Goal: Task Accomplishment & Management: Complete application form

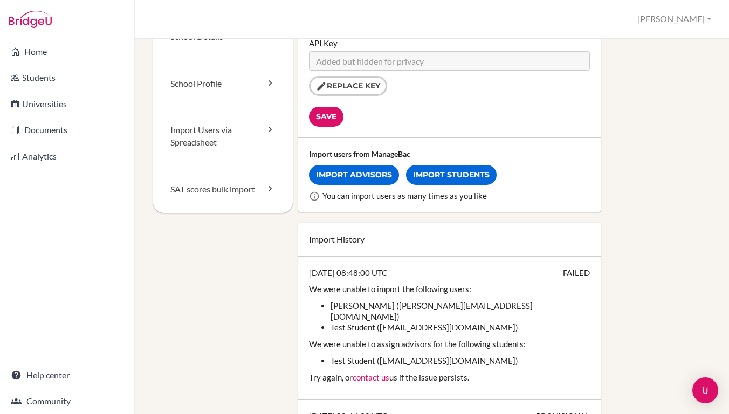
scroll to position [152, 0]
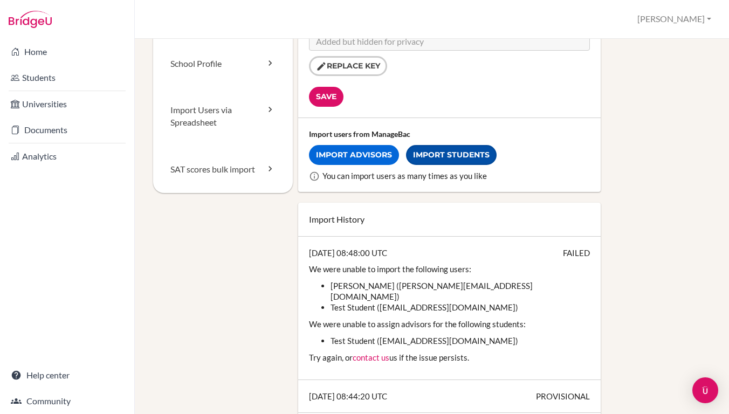
click at [426, 154] on link "Import Students" at bounding box center [451, 155] width 91 height 20
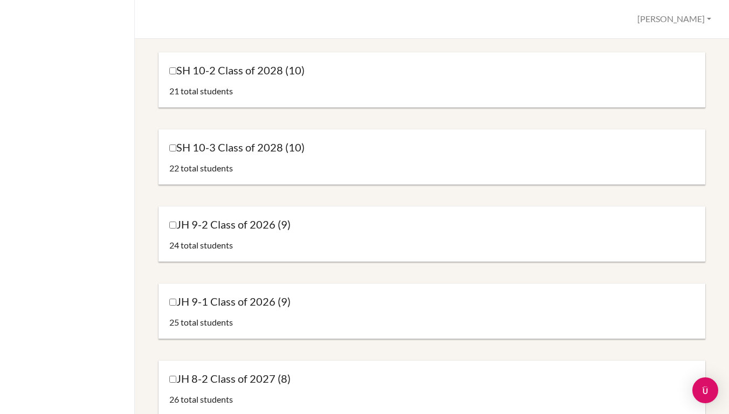
scroll to position [666, 0]
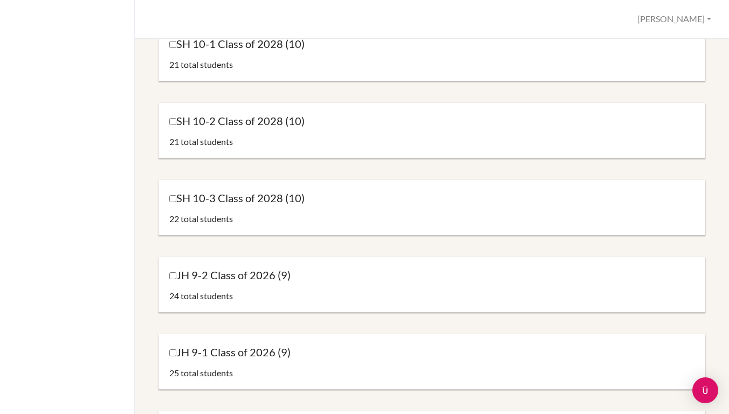
click at [172, 199] on input "SH 10-3 Class of 2028 (10)" at bounding box center [172, 198] width 7 height 7
checkbox input "false"
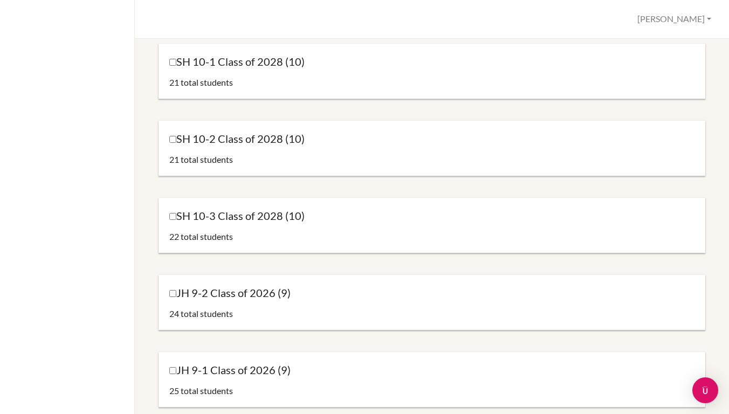
scroll to position [637, 0]
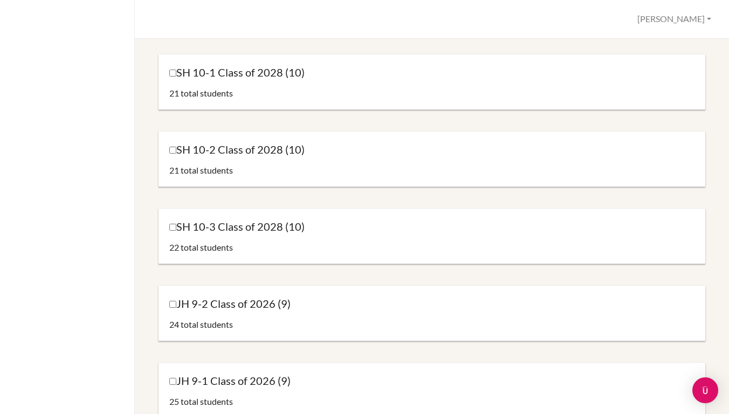
click at [173, 75] on input "SH 10-1 Class of 2028 (10)" at bounding box center [172, 73] width 7 height 7
checkbox input "true"
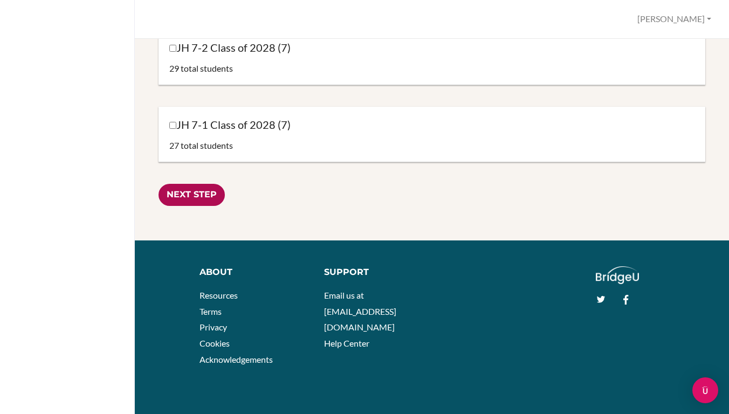
scroll to position [1279, 0]
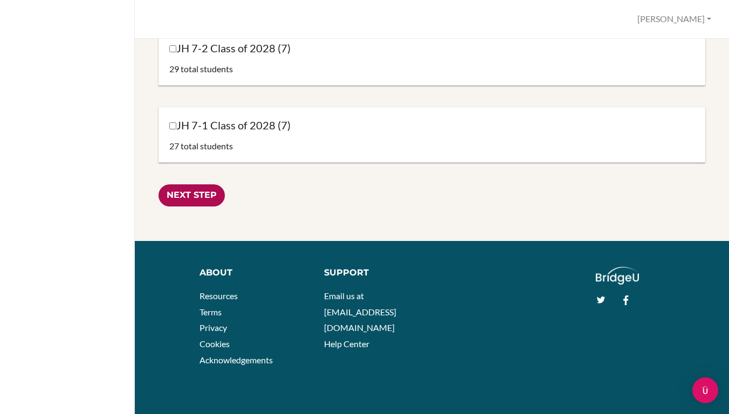
click at [182, 190] on input "Next Step" at bounding box center [192, 195] width 66 height 22
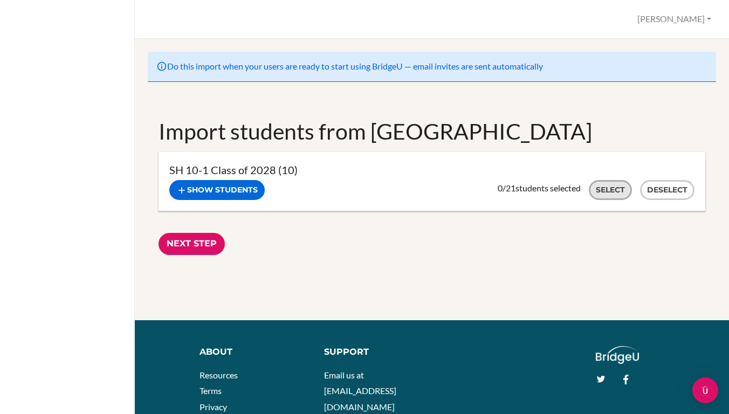
click at [601, 193] on button "Select" at bounding box center [610, 190] width 43 height 20
click at [216, 238] on input "Next Step" at bounding box center [192, 244] width 66 height 22
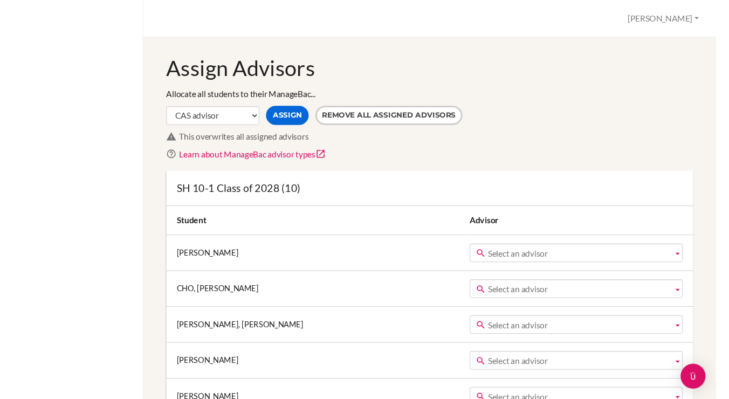
scroll to position [26, 0]
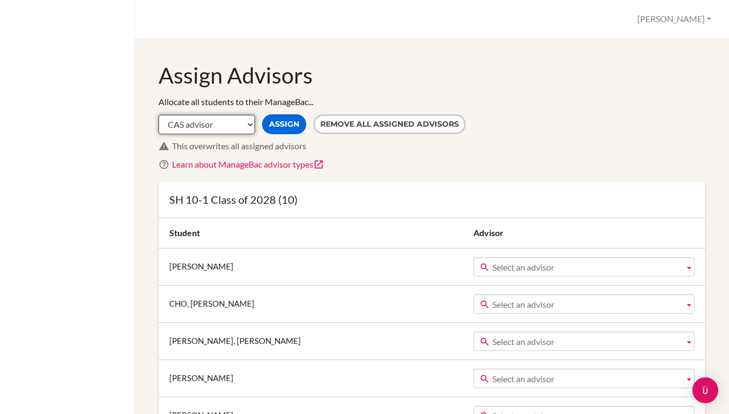
click at [208, 120] on select "CAS advisor EE advisor Homeroom advisor TOK advisor" at bounding box center [207, 124] width 97 height 19
click at [319, 162] on icon at bounding box center [318, 164] width 11 height 11
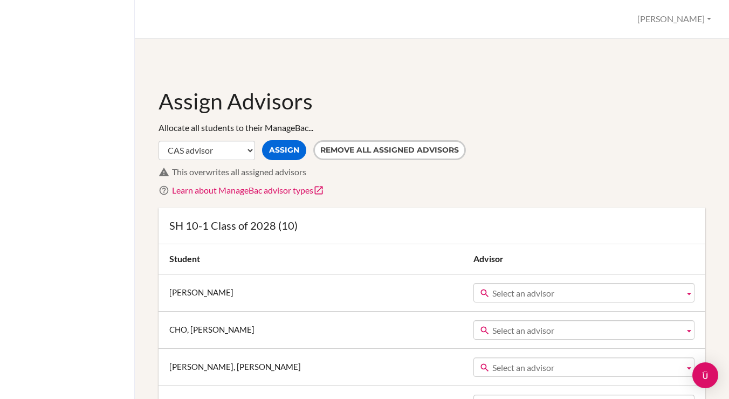
scroll to position [0, 0]
click at [693, 22] on button "[PERSON_NAME]" at bounding box center [675, 19] width 84 height 20
click at [657, 45] on link "Profile" at bounding box center [672, 43] width 85 height 17
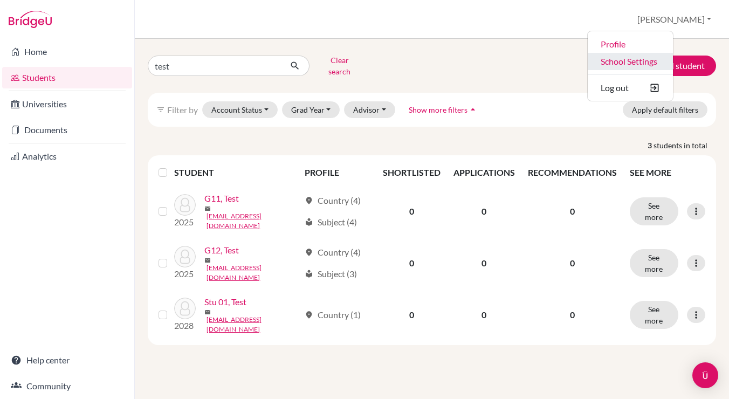
click at [663, 61] on link "School Settings" at bounding box center [630, 61] width 85 height 17
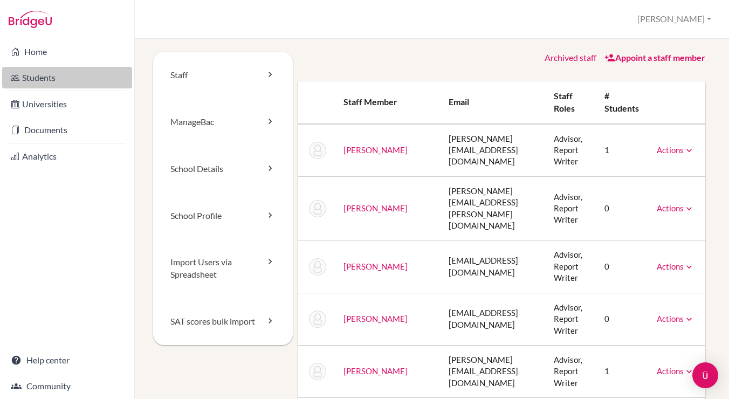
click at [31, 77] on link "Students" at bounding box center [67, 78] width 130 height 22
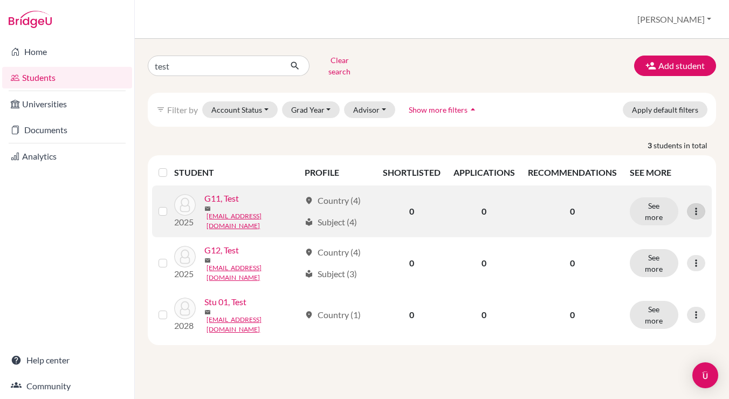
click at [693, 206] on icon at bounding box center [696, 211] width 11 height 11
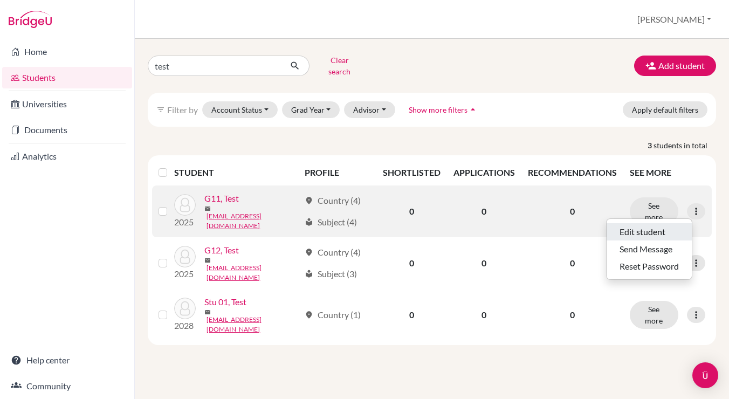
click at [636, 223] on button "Edit student" at bounding box center [649, 231] width 85 height 17
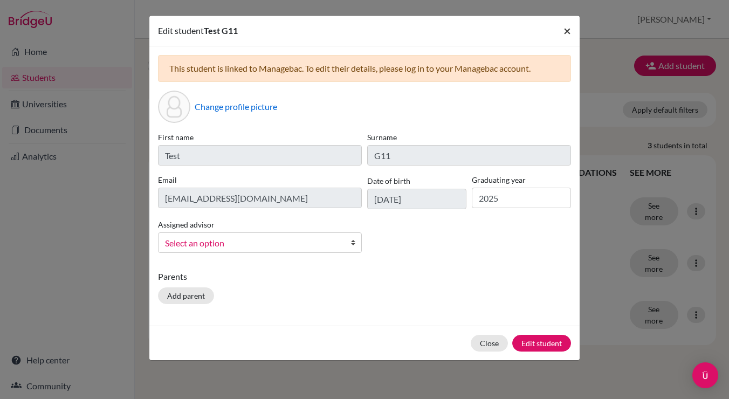
click at [562, 31] on button "×" at bounding box center [567, 31] width 25 height 30
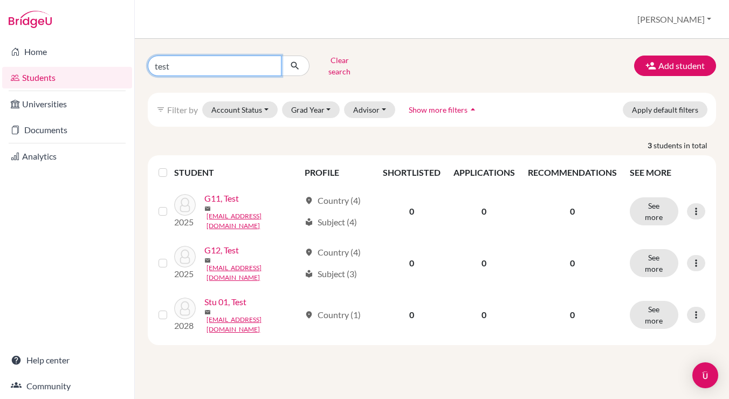
click at [266, 66] on input "test" at bounding box center [215, 66] width 134 height 20
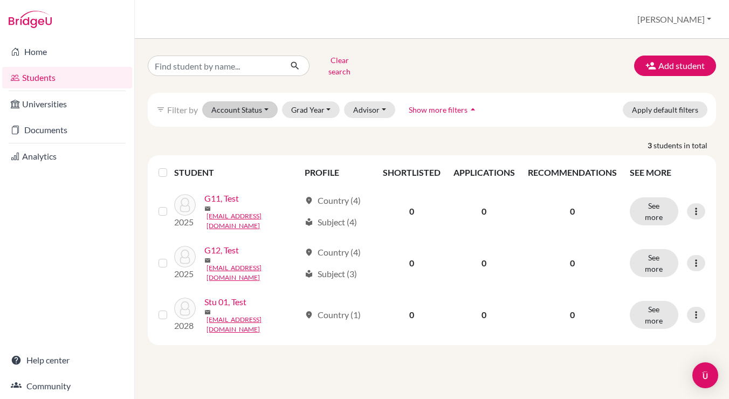
click at [272, 102] on button "Account Status" at bounding box center [239, 109] width 75 height 17
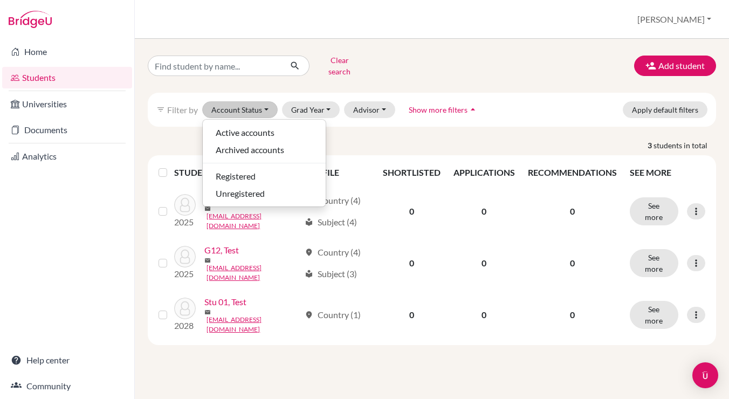
click at [401, 51] on div "Clear search Add student filter_list Filter by Account Status Active accounts A…" at bounding box center [432, 219] width 594 height 360
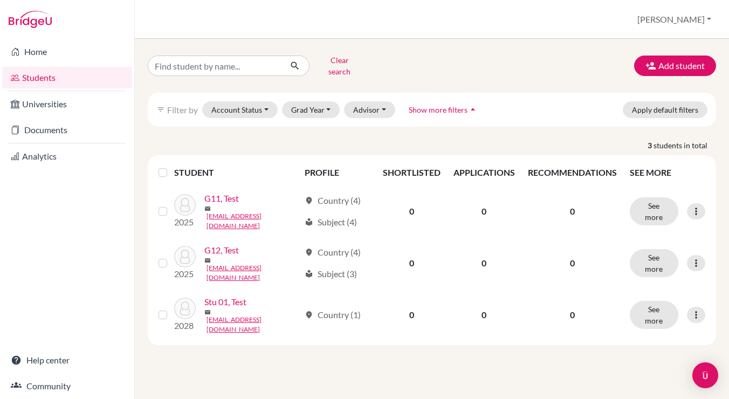
click at [695, 22] on button "[PERSON_NAME]" at bounding box center [675, 19] width 84 height 20
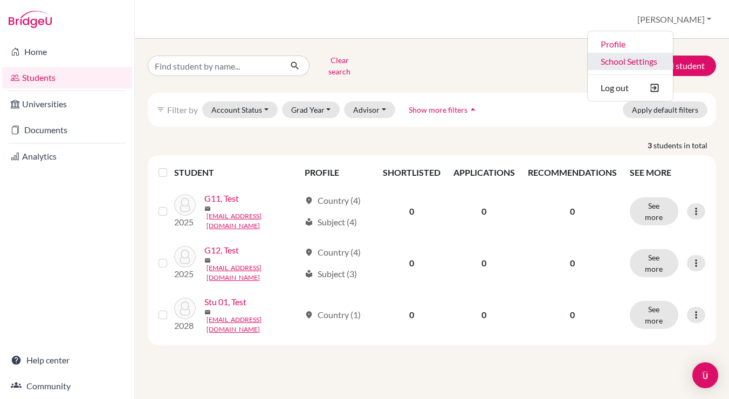
click at [658, 58] on link "School Settings" at bounding box center [630, 61] width 85 height 17
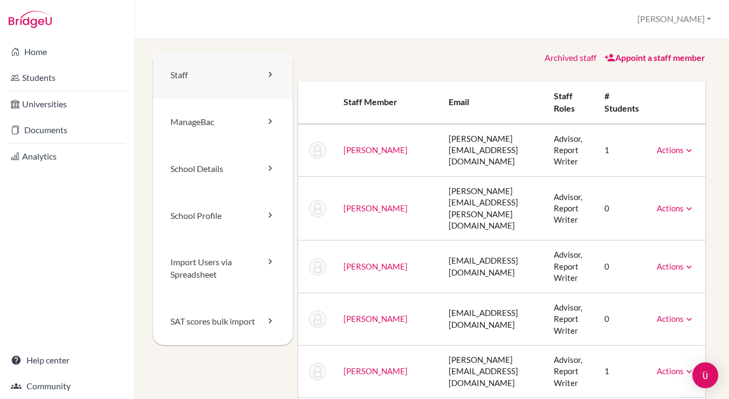
click at [191, 80] on link "Staff" at bounding box center [223, 75] width 140 height 47
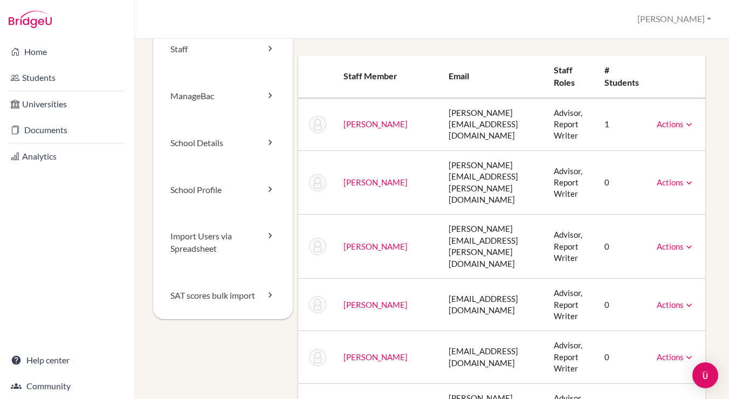
scroll to position [35, 1]
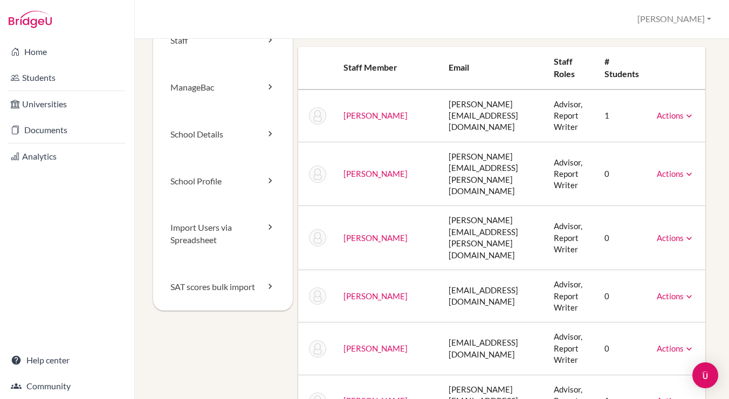
click at [679, 233] on link "Actions" at bounding box center [676, 238] width 38 height 10
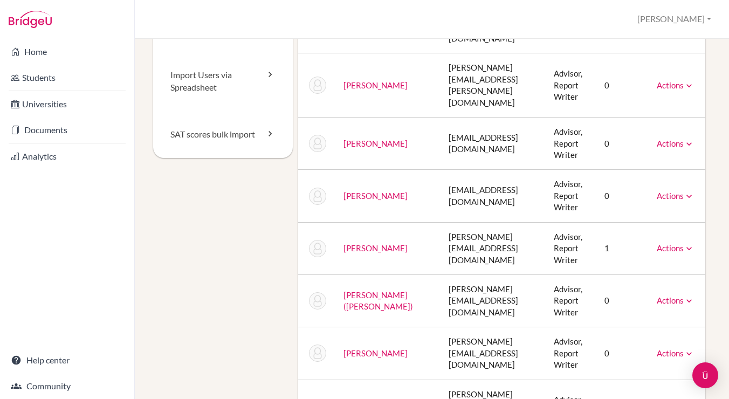
scroll to position [210, 2]
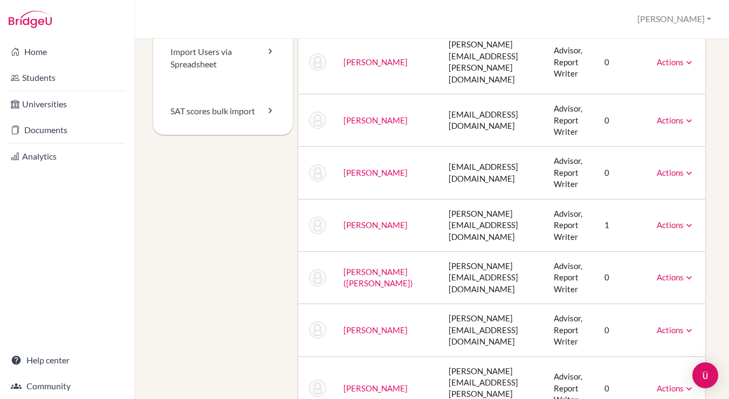
click at [665, 220] on link "Actions" at bounding box center [676, 225] width 38 height 10
click at [231, 217] on div "Staff ManageBac School Details School Profile Import Users via Spreadsheet SAT …" at bounding box center [432, 293] width 558 height 905
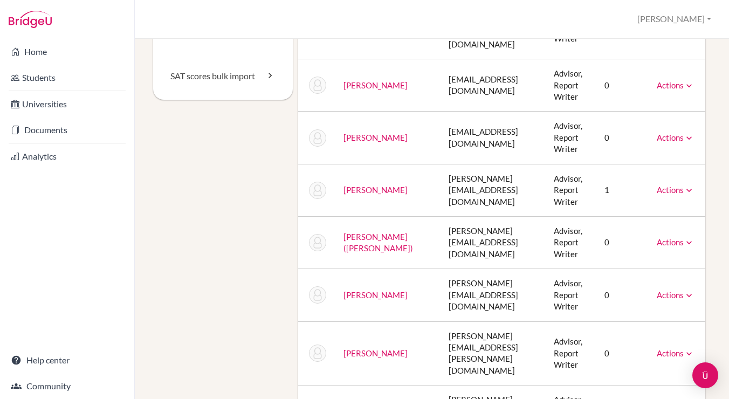
scroll to position [246, 2]
click at [664, 289] on link "Actions" at bounding box center [676, 294] width 38 height 10
click at [666, 347] on link "Actions" at bounding box center [676, 352] width 38 height 10
click at [657, 132] on link "Actions" at bounding box center [676, 137] width 38 height 10
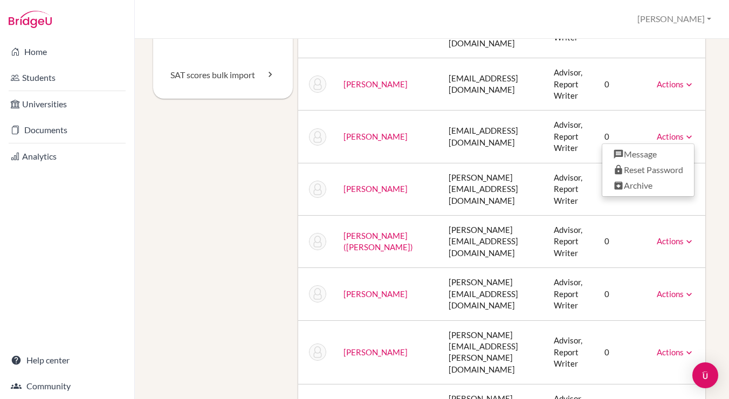
click at [193, 284] on div "Staff ManageBac School Details School Profile Import Users via Spreadsheet SAT …" at bounding box center [432, 257] width 558 height 905
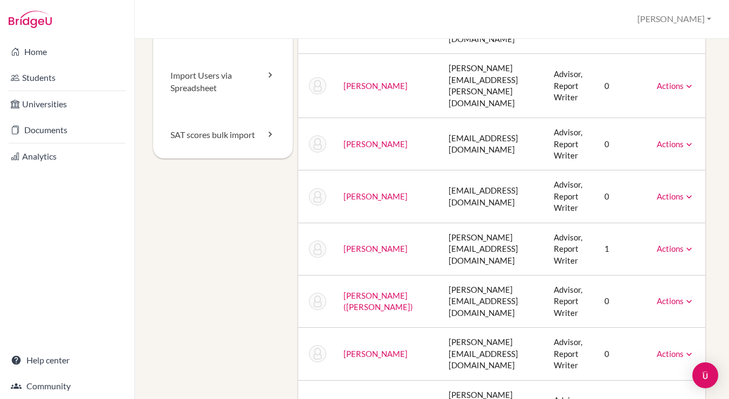
scroll to position [185, 6]
click at [660, 193] on link "Actions" at bounding box center [676, 198] width 38 height 10
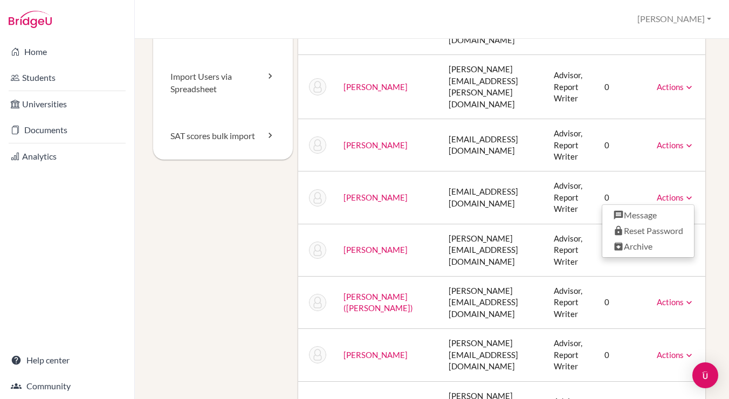
click at [353, 193] on link "[PERSON_NAME]" at bounding box center [375, 198] width 64 height 10
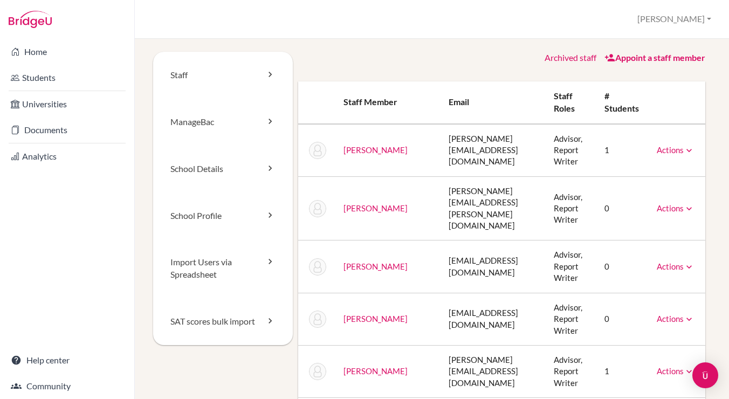
click at [684, 151] on icon at bounding box center [689, 150] width 11 height 11
click at [392, 59] on div "Archived staff Appoint a staff member" at bounding box center [502, 58] width 408 height 12
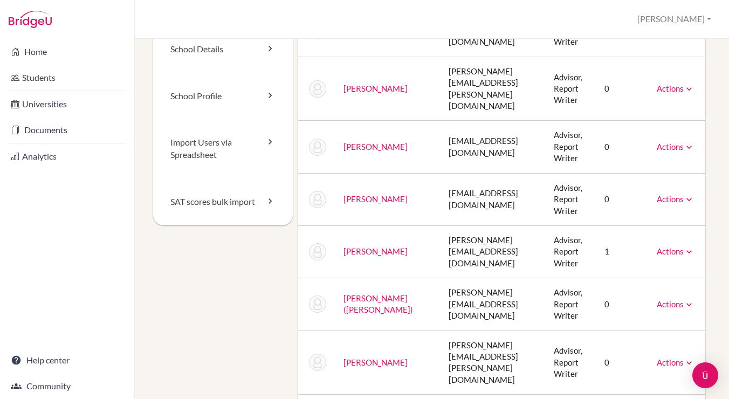
scroll to position [190, 0]
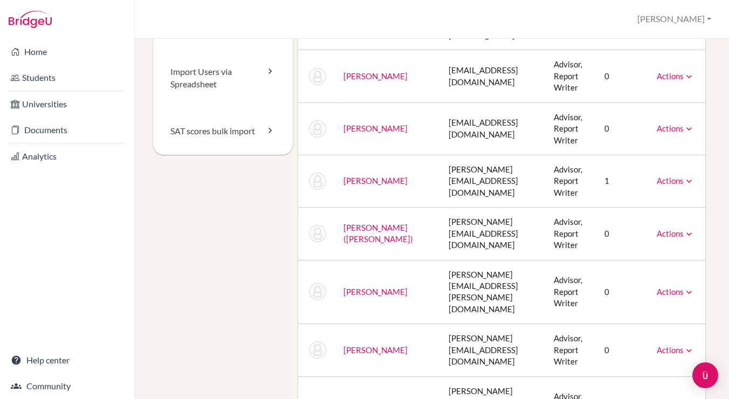
click at [670, 123] on link "Actions" at bounding box center [676, 128] width 38 height 10
click at [288, 259] on div "Staff [GEOGRAPHIC_DATA] School Details School Profile Import Users via Spreadsh…" at bounding box center [432, 255] width 558 height 788
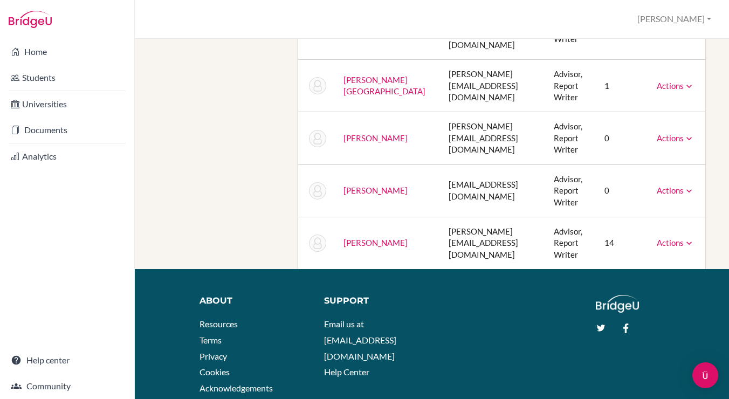
scroll to position [570, 0]
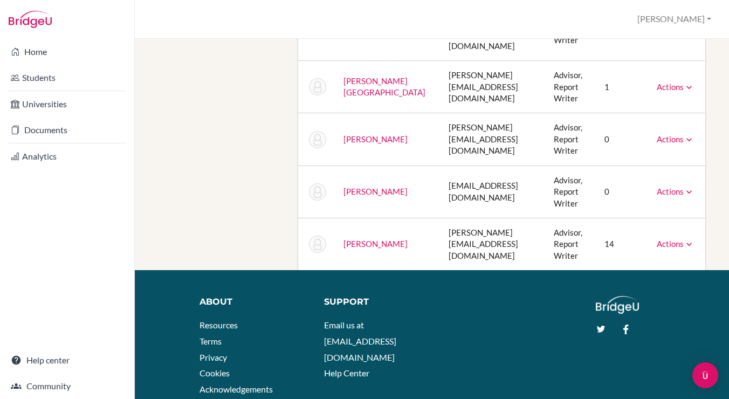
click at [671, 187] on link "Actions" at bounding box center [676, 192] width 38 height 10
click at [684, 187] on icon at bounding box center [689, 192] width 11 height 11
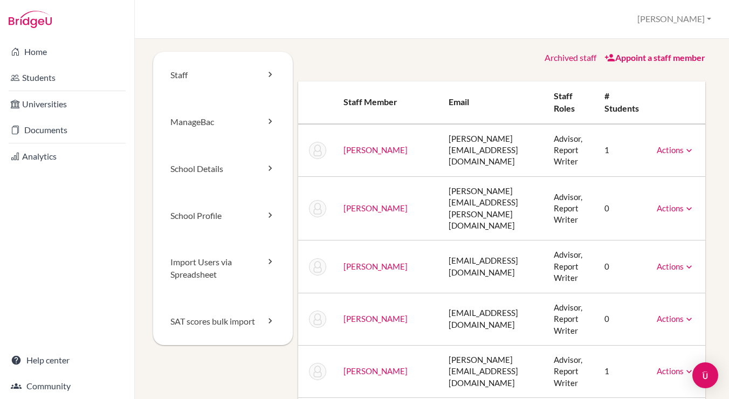
scroll to position [0, 0]
click at [627, 59] on link "Appoint a staff member" at bounding box center [654, 57] width 101 height 10
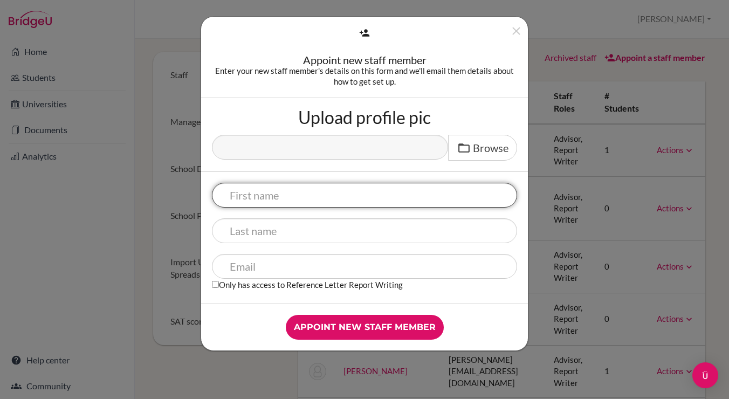
paste input "Jenny Shaw 蕭郁潔"
type input "Jenny Shaw 蕭郁潔"
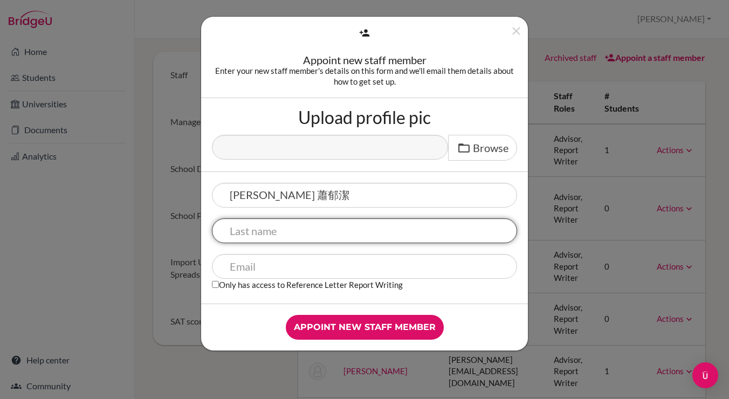
click at [259, 239] on input "text" at bounding box center [364, 230] width 305 height 25
paste input "Jenny Shaw 蕭郁潔"
type input "Shaw"
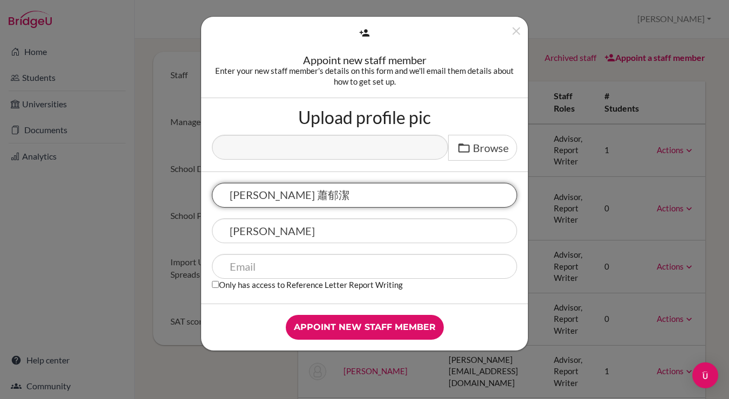
click at [320, 196] on input "Jenny Shaw 蕭郁潔" at bounding box center [364, 195] width 305 height 25
type input "Jenny"
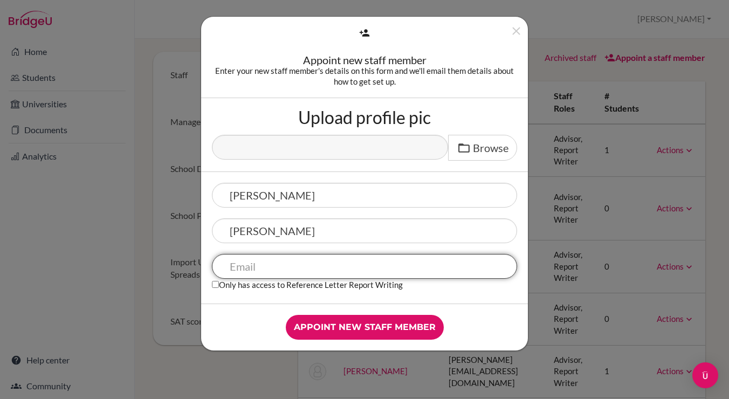
paste input "jenny.shaw@whs.tc.edu.tw"
type input "jenny.shaw@whs.tc.edu.tw"
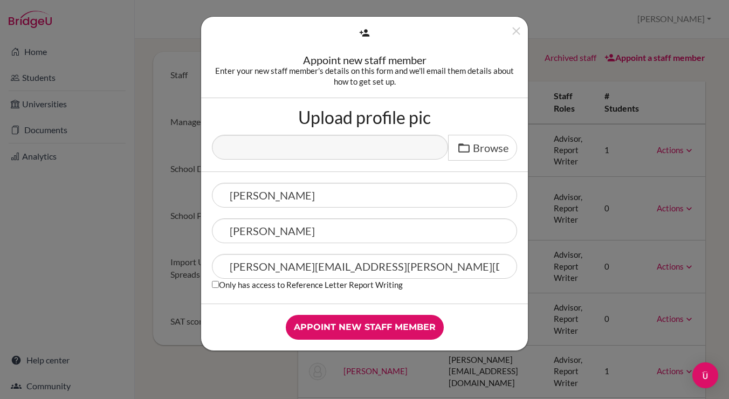
click at [224, 294] on div "Jenny Shaw jenny.shaw@whs.tc.edu.tw Only has access to Reference Letter Report …" at bounding box center [364, 238] width 327 height 132
click at [216, 287] on input "Only has access to Reference Letter Report Writing" at bounding box center [215, 284] width 7 height 7
checkbox input "false"
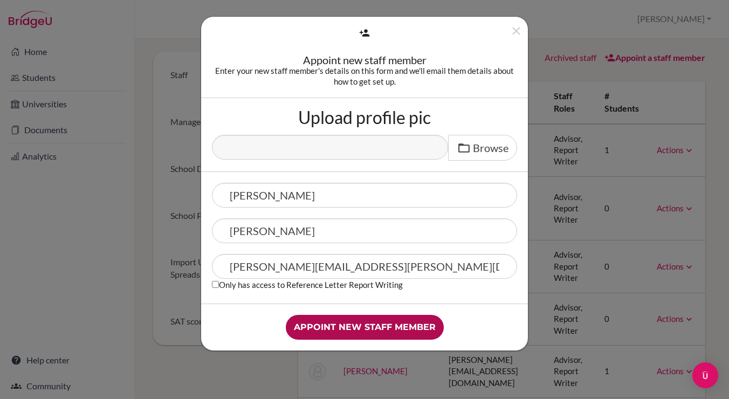
click at [315, 328] on input "Appoint new staff member" at bounding box center [365, 327] width 158 height 25
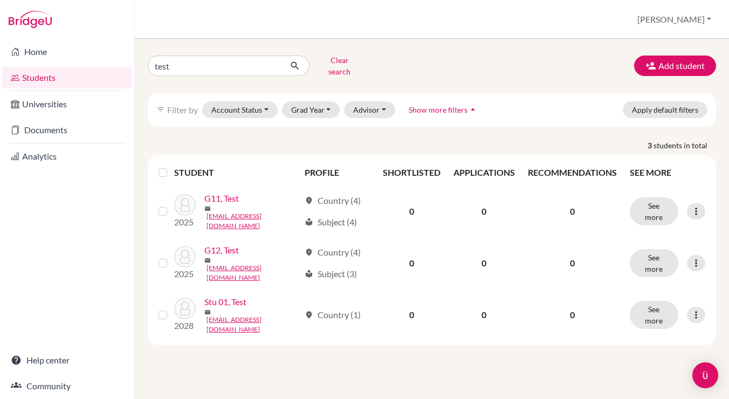
click at [703, 19] on button "[PERSON_NAME]" at bounding box center [675, 19] width 84 height 20
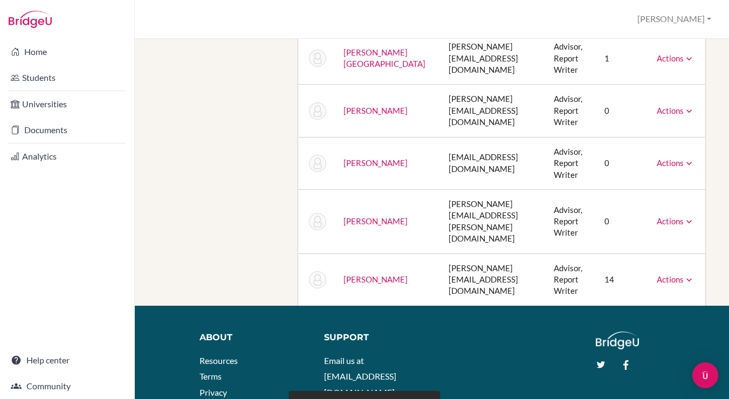
scroll to position [714, 0]
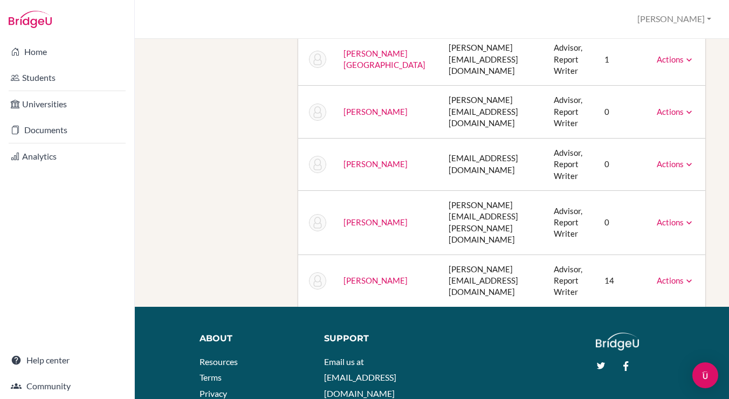
click at [661, 217] on link "Actions" at bounding box center [676, 222] width 38 height 10
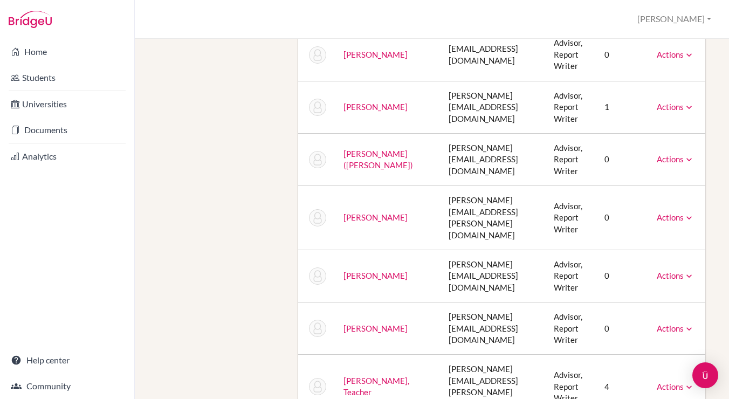
scroll to position [323, 0]
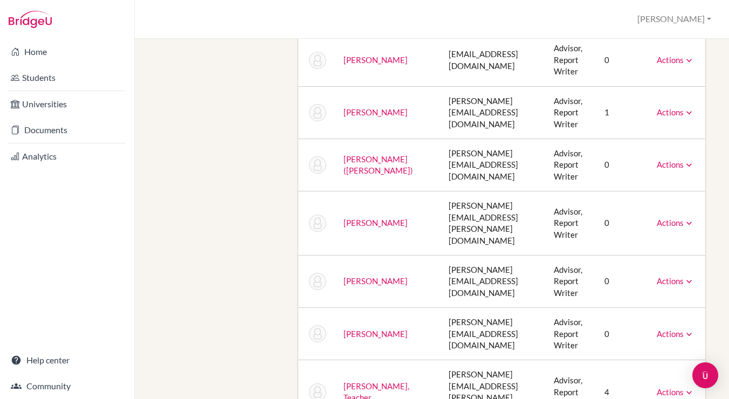
click at [683, 276] on link "Actions" at bounding box center [676, 281] width 38 height 10
click at [252, 230] on div "Staff ManageBac School Details School Profile Import Users via Spreadsheet SAT …" at bounding box center [432, 213] width 558 height 969
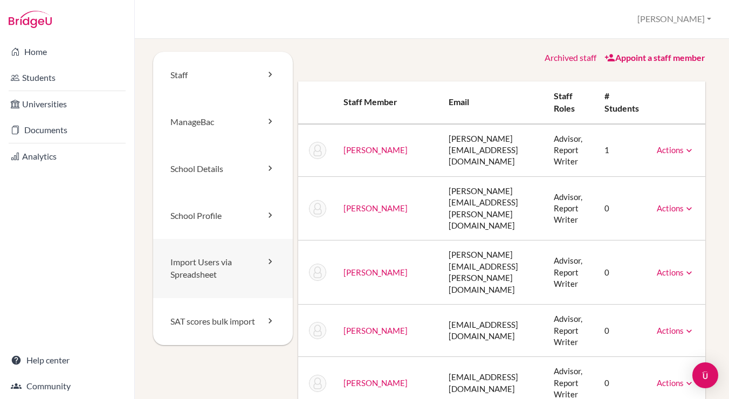
scroll to position [0, 1]
click at [215, 257] on link "Import Users via Spreadsheet" at bounding box center [223, 268] width 140 height 59
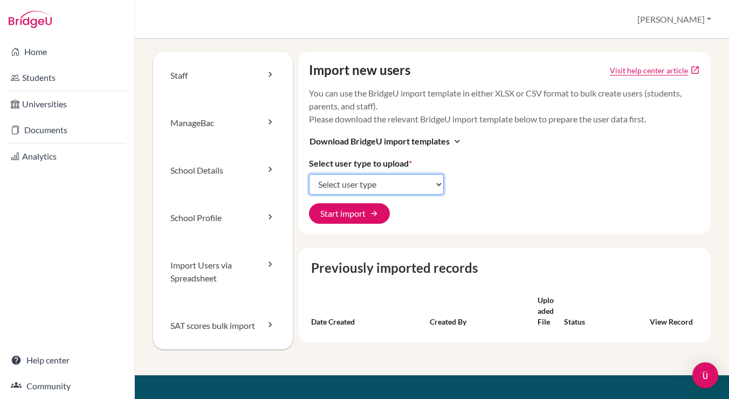
click at [346, 182] on select "Select user type Students Students and parents Parents Advisors Report writers" at bounding box center [376, 184] width 135 height 20
select select "students"
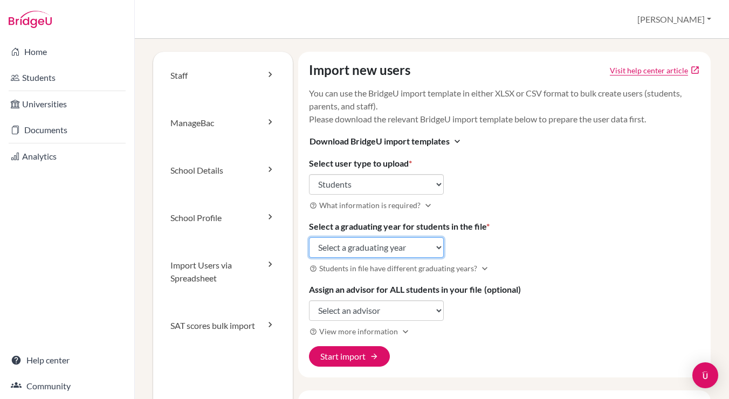
click at [352, 245] on select "Select a graduating year 2024 2025 2026 2027 2028 2029" at bounding box center [376, 247] width 135 height 20
select select "2028"
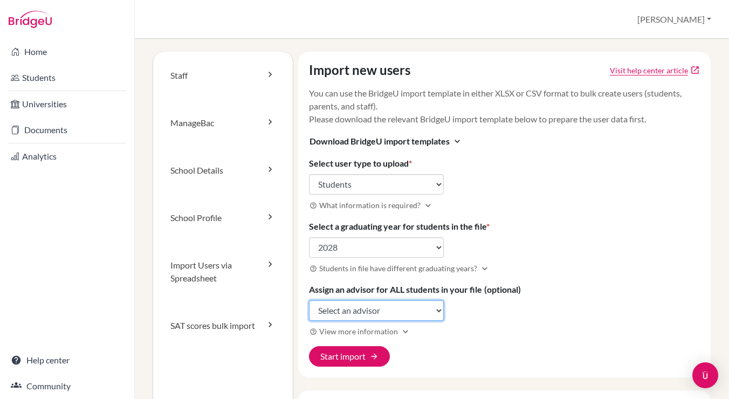
click at [343, 310] on select "Select an advisor Kevin Brennan Julie Chen Emily Chiang Ivy CHU Bryan Hsu Cheng…" at bounding box center [376, 310] width 135 height 20
select select "427522"
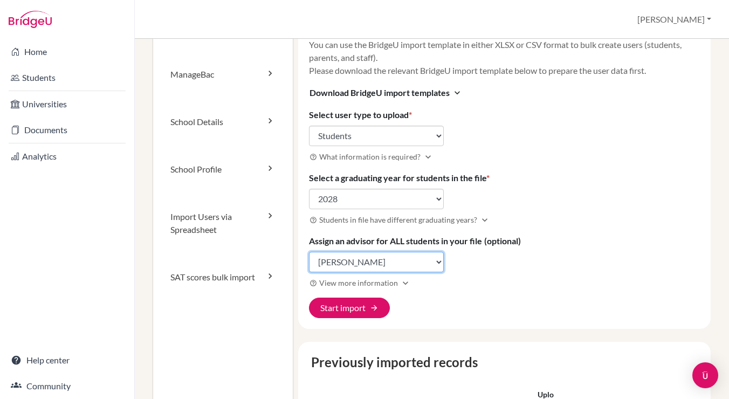
scroll to position [49, 0]
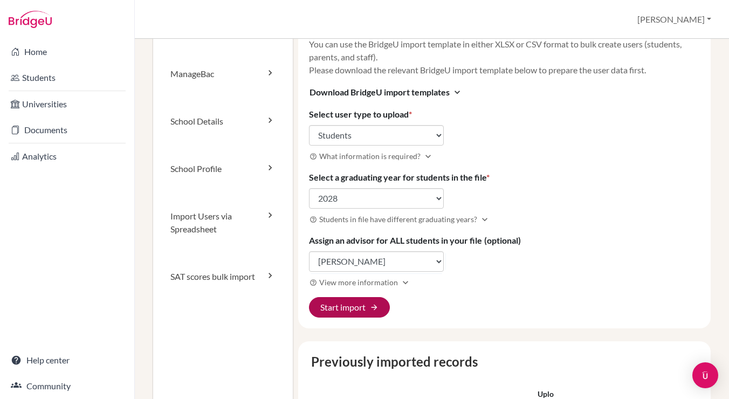
click at [359, 297] on button "Start import arrow_forward" at bounding box center [349, 307] width 81 height 20
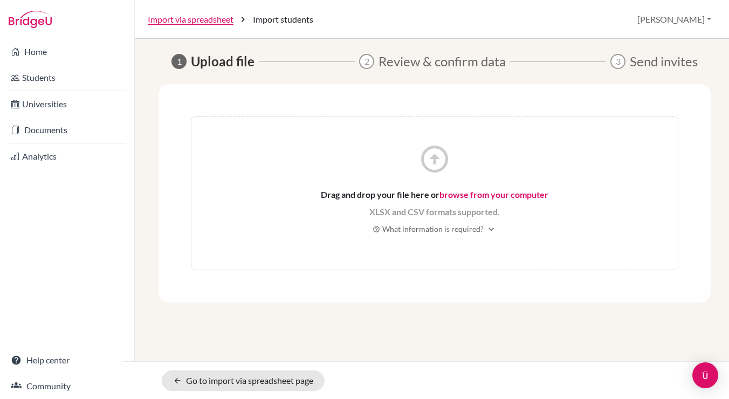
click at [452, 194] on link "browse from your computer" at bounding box center [493, 194] width 109 height 10
click at [458, 196] on link "browse from your computer" at bounding box center [493, 194] width 109 height 10
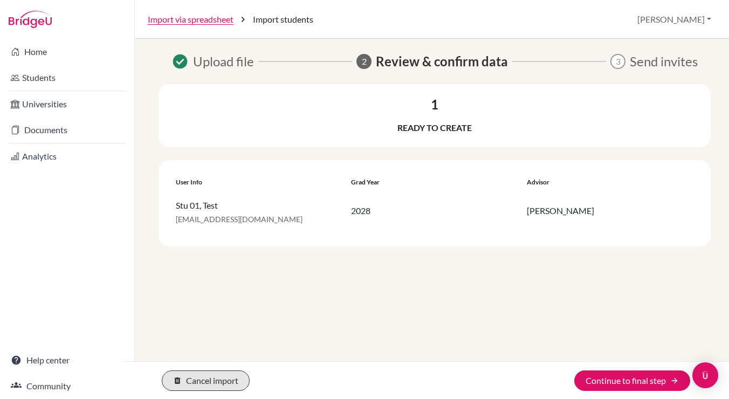
click at [195, 377] on button "delete Cancel import" at bounding box center [206, 380] width 88 height 20
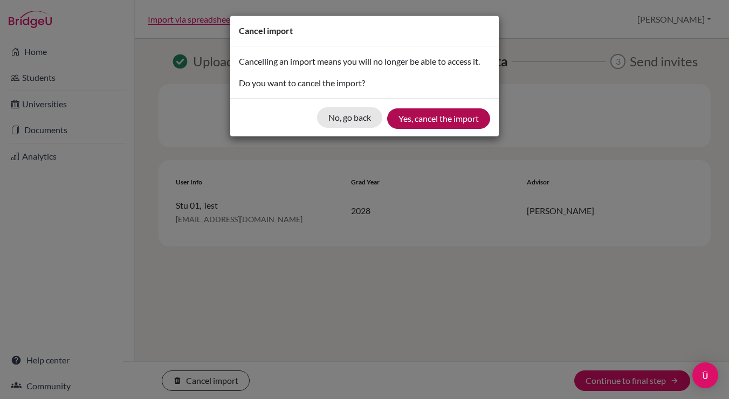
click at [433, 120] on button "Yes, cancel the import" at bounding box center [438, 118] width 103 height 20
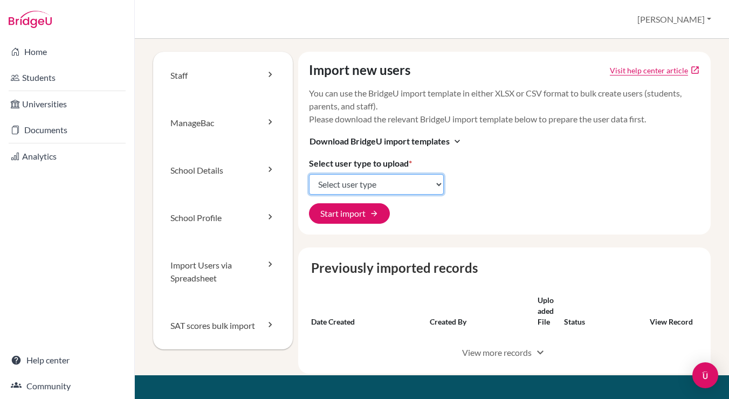
click at [340, 183] on select "Select user type Students Students and parents Parents Advisors Report writers" at bounding box center [376, 184] width 135 height 20
select select "students"
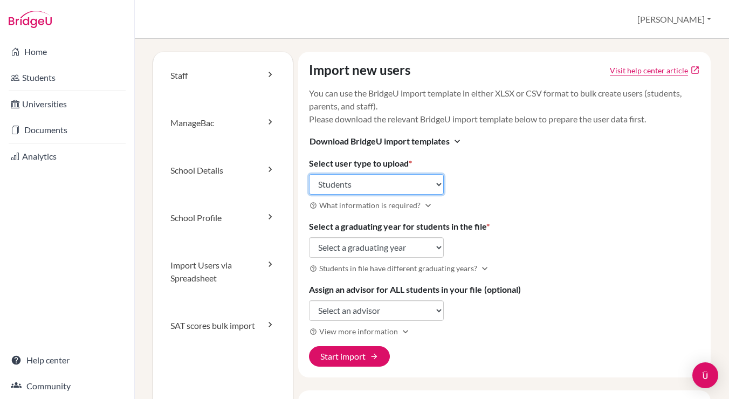
scroll to position [62, 0]
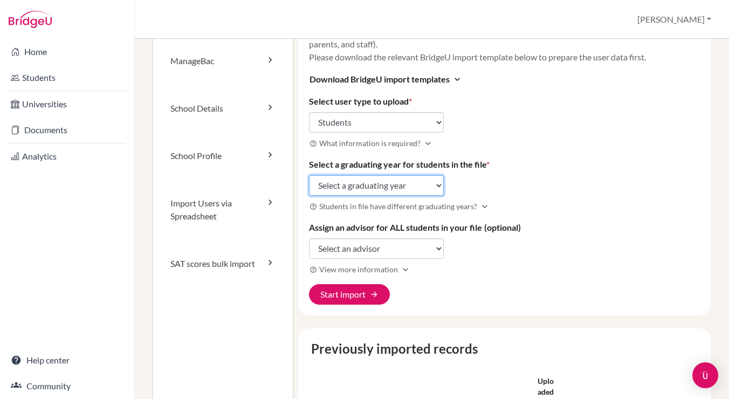
click at [352, 184] on select "Select a graduating year [DATE] 2025 2026 2027 2028 2029" at bounding box center [376, 185] width 135 height 20
select select "2028"
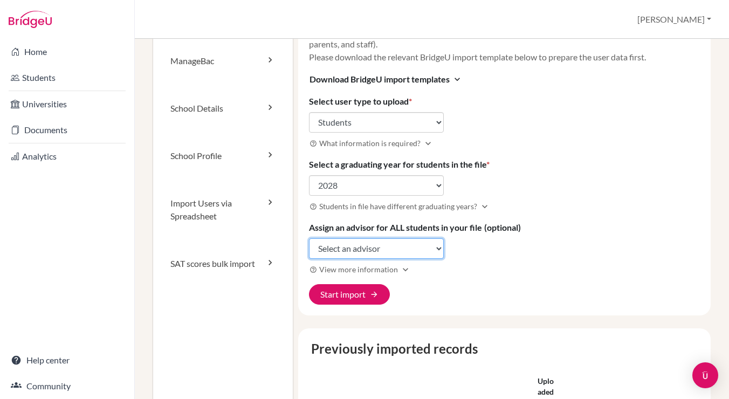
click at [346, 248] on select "Select an advisor Kevin Brennan Julie Chen Emily Chiang Ivy CHU Bryan Hsu Cheng…" at bounding box center [376, 248] width 135 height 20
select select "427522"
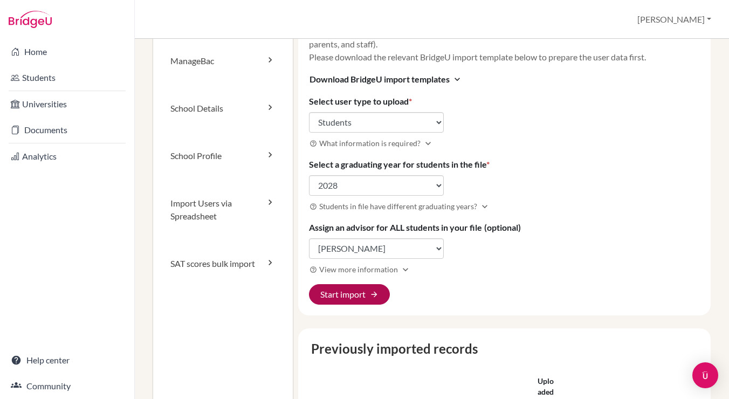
click at [341, 298] on button "Start import arrow_forward" at bounding box center [349, 294] width 81 height 20
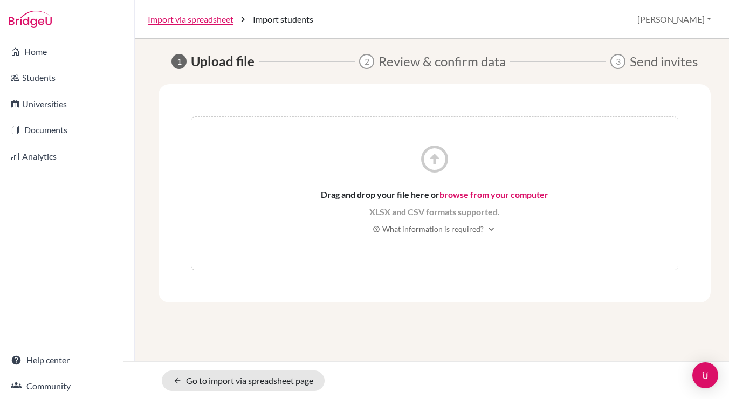
click at [455, 197] on link "browse from your computer" at bounding box center [493, 194] width 109 height 10
click at [463, 191] on link "browse from your computer" at bounding box center [493, 194] width 109 height 10
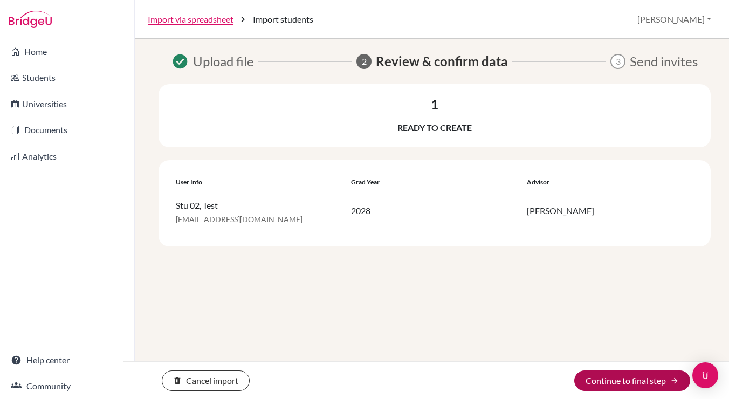
click at [597, 376] on button "Continue to final step arrow_forward" at bounding box center [632, 380] width 116 height 20
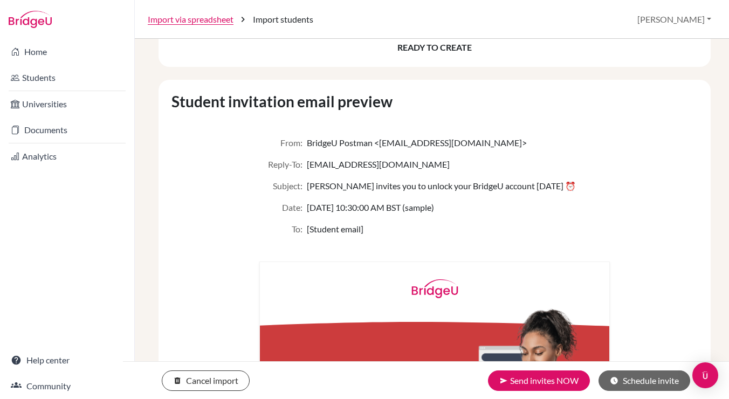
scroll to position [102, 0]
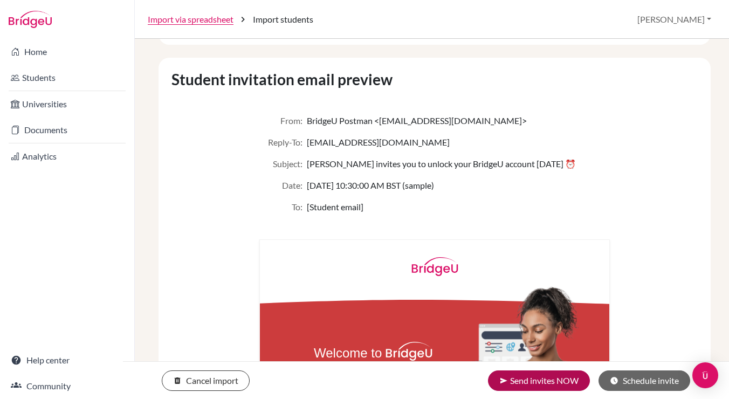
click at [514, 375] on button "send Send invites NOW" at bounding box center [539, 380] width 102 height 20
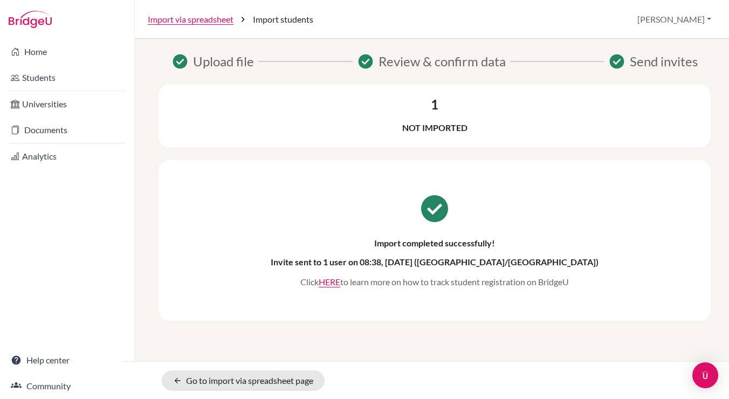
click at [691, 18] on button "[PERSON_NAME]" at bounding box center [675, 19] width 84 height 20
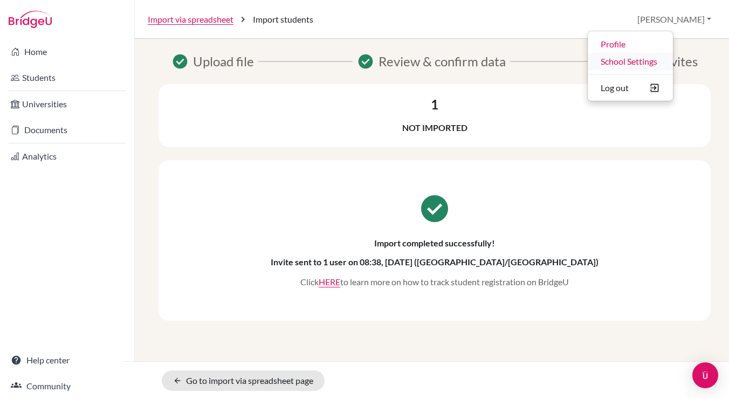
click at [663, 63] on link "School Settings" at bounding box center [630, 61] width 85 height 17
